Goal: Check status: Check status

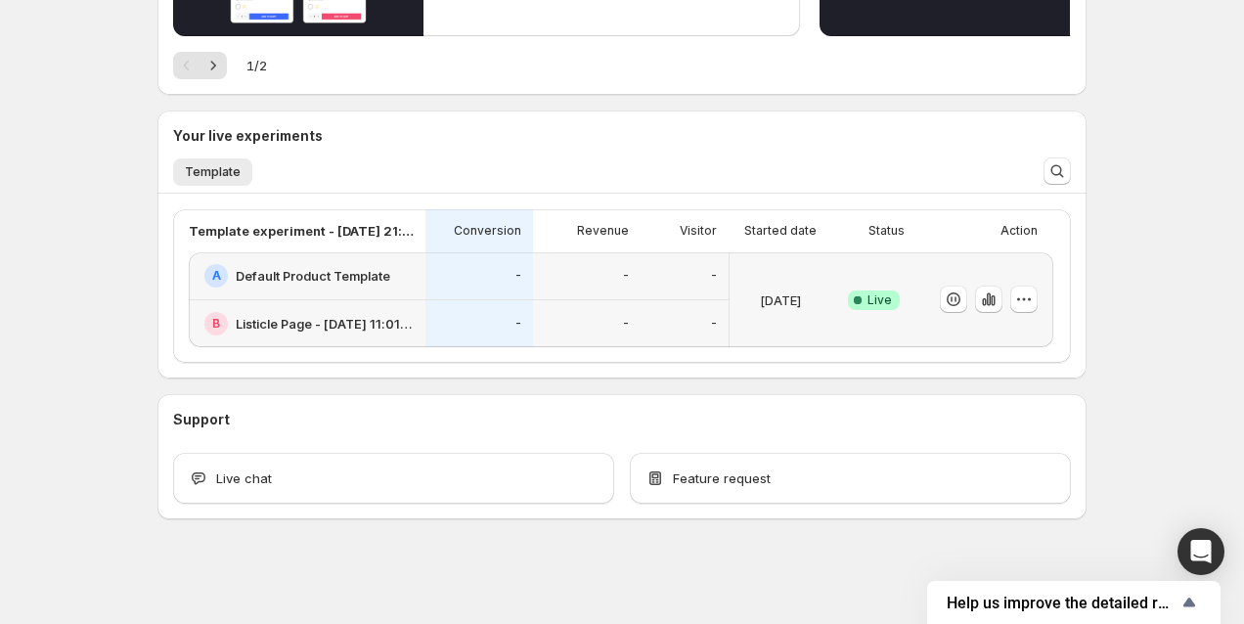
scroll to position [336, 0]
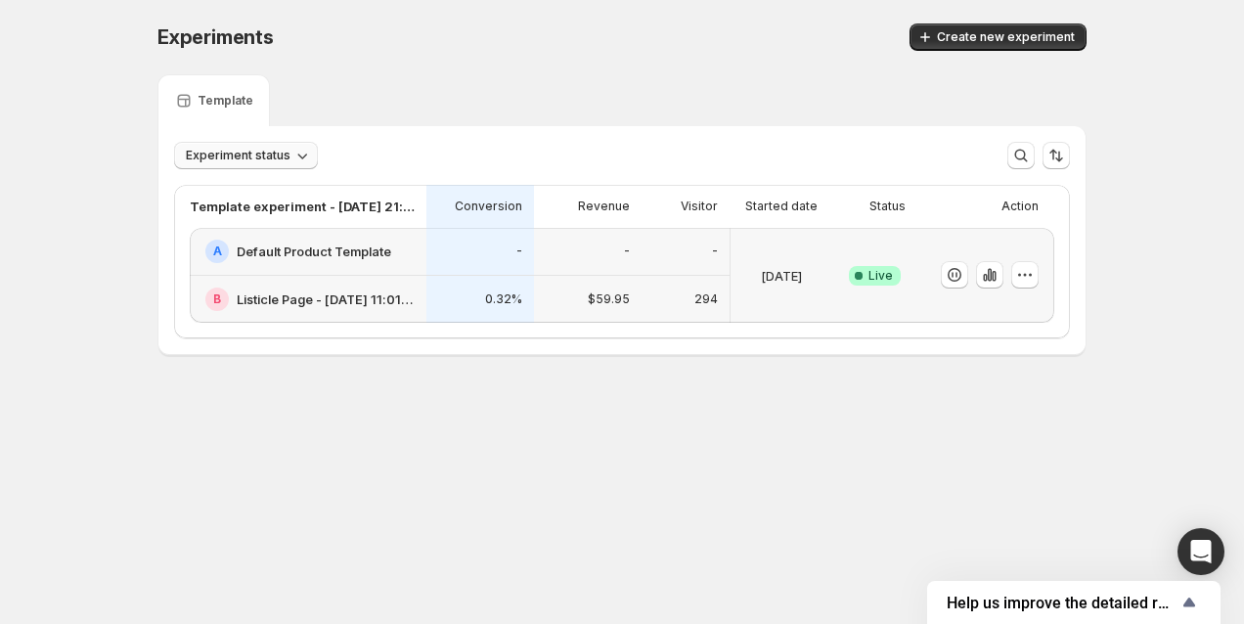
click at [252, 159] on span "Experiment status" at bounding box center [238, 156] width 105 height 16
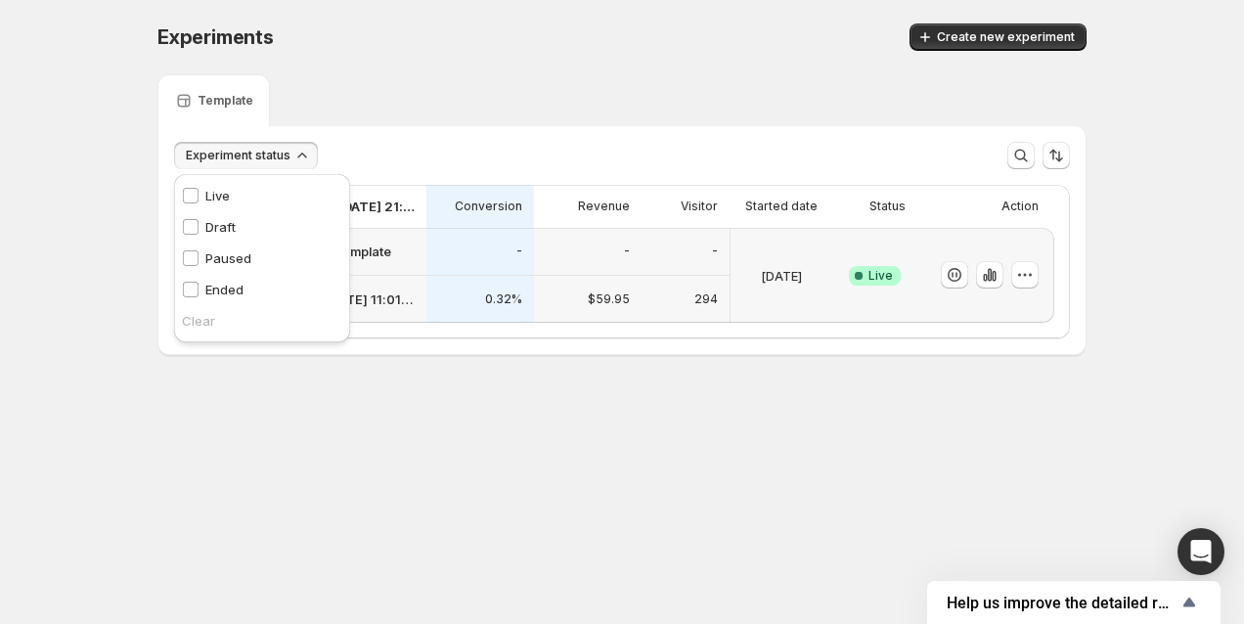
click at [252, 159] on span "Experiment status" at bounding box center [238, 156] width 105 height 16
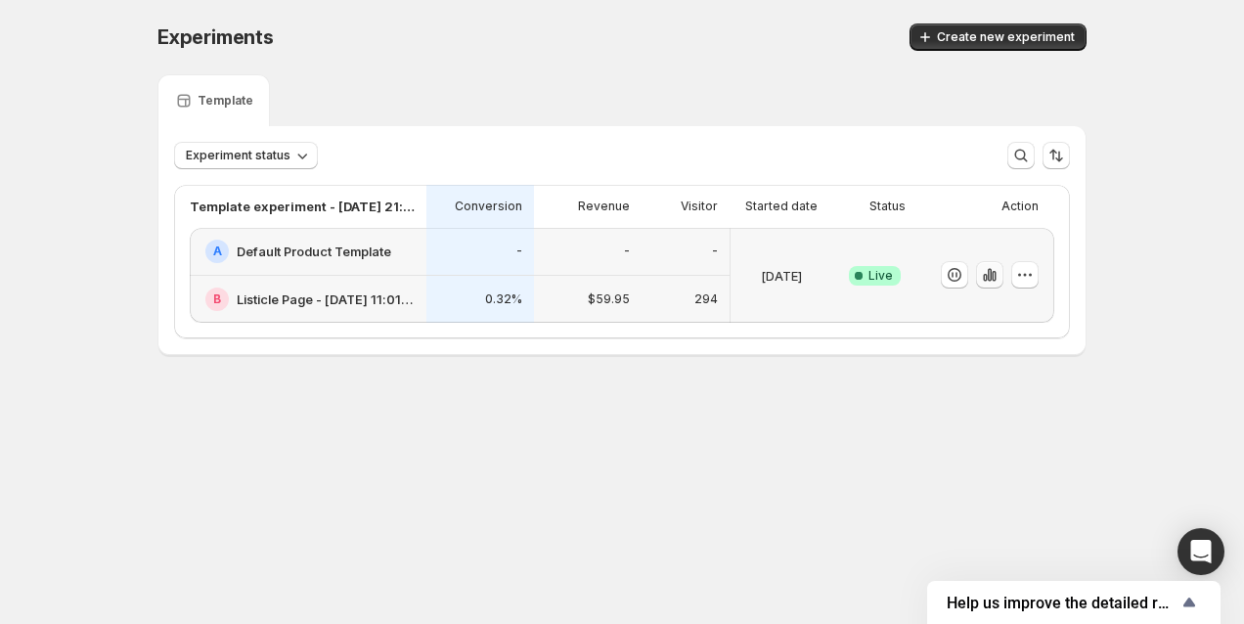
click at [987, 278] on icon "button" at bounding box center [990, 275] width 20 height 20
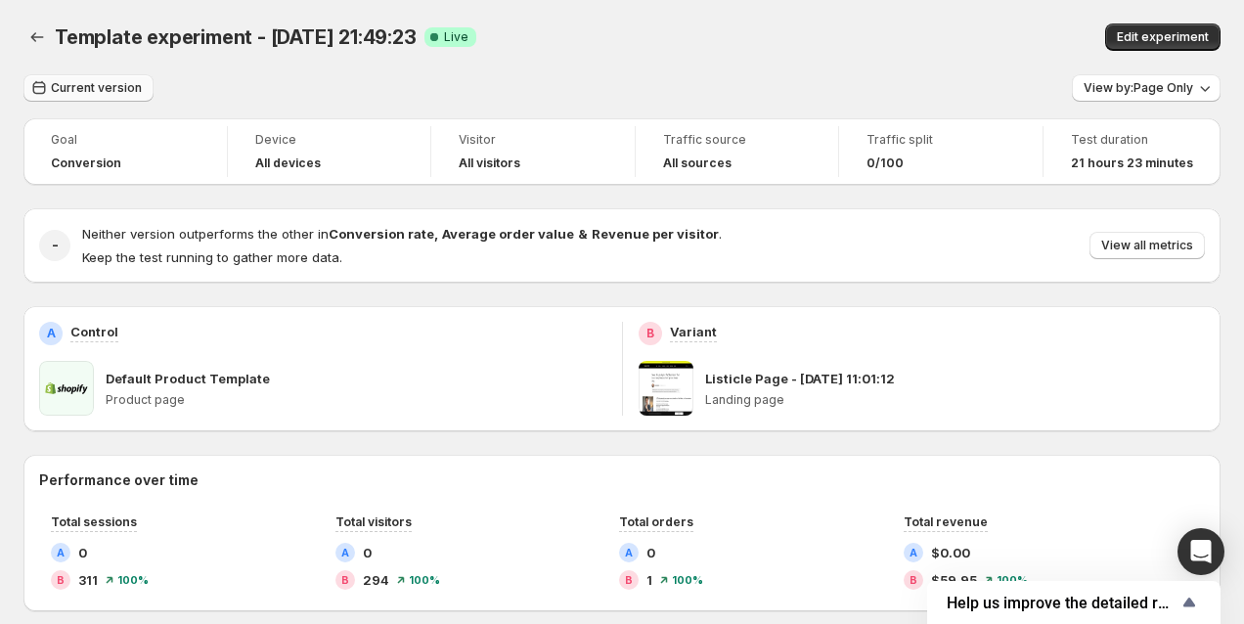
click at [107, 81] on span "Current version" at bounding box center [96, 88] width 91 height 16
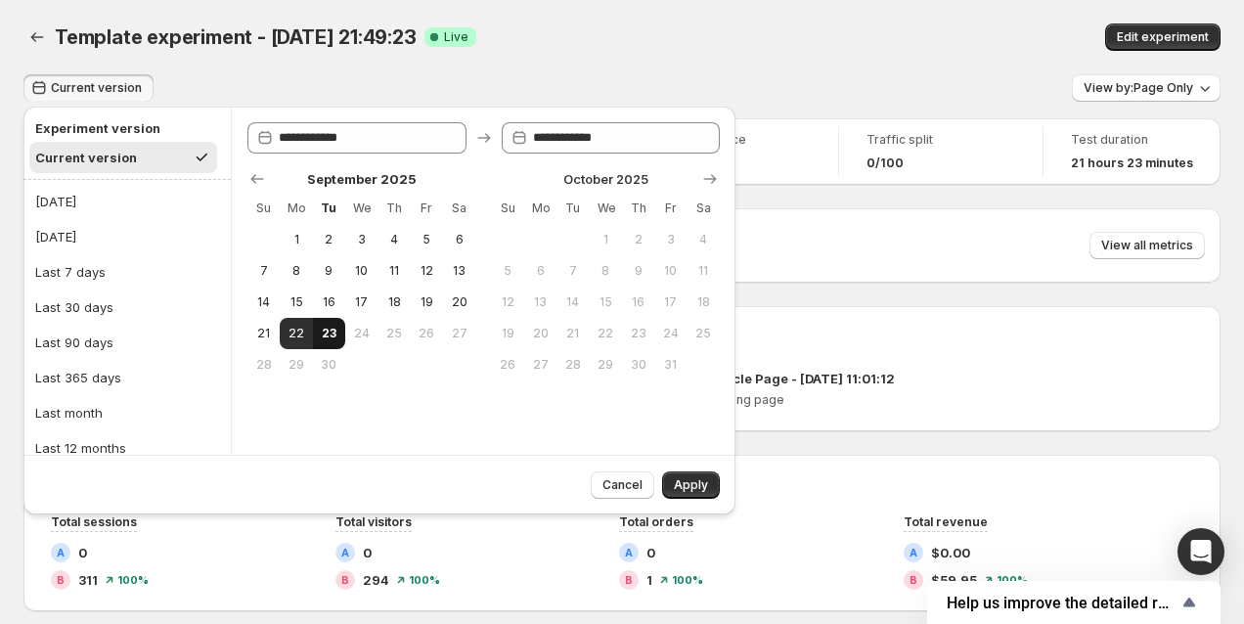
click at [325, 336] on span "23" at bounding box center [329, 334] width 17 height 16
type input "**********"
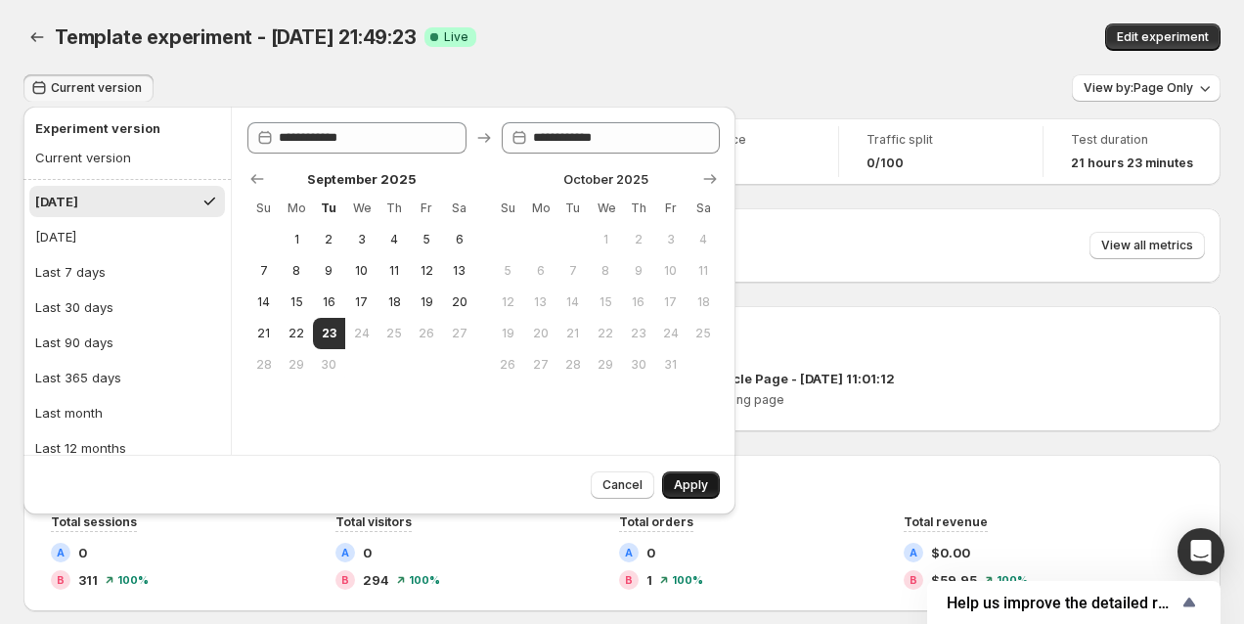
click at [696, 480] on span "Apply" at bounding box center [691, 485] width 34 height 16
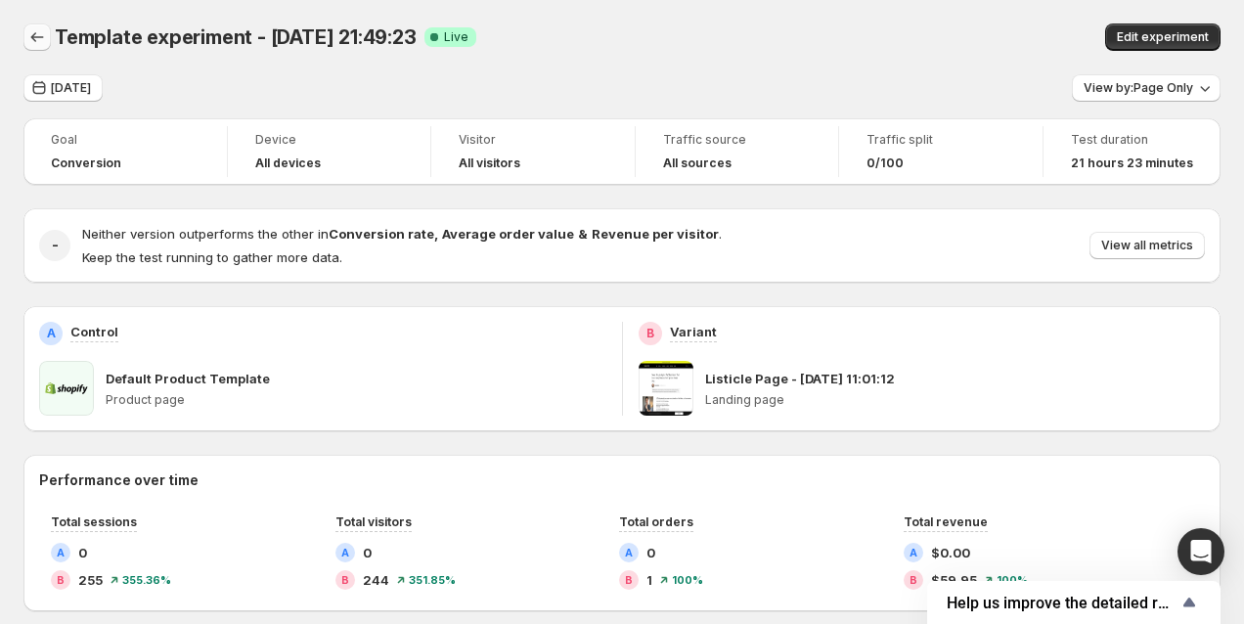
click at [41, 35] on icon "Back" at bounding box center [37, 37] width 20 height 20
